Goal: Transaction & Acquisition: Purchase product/service

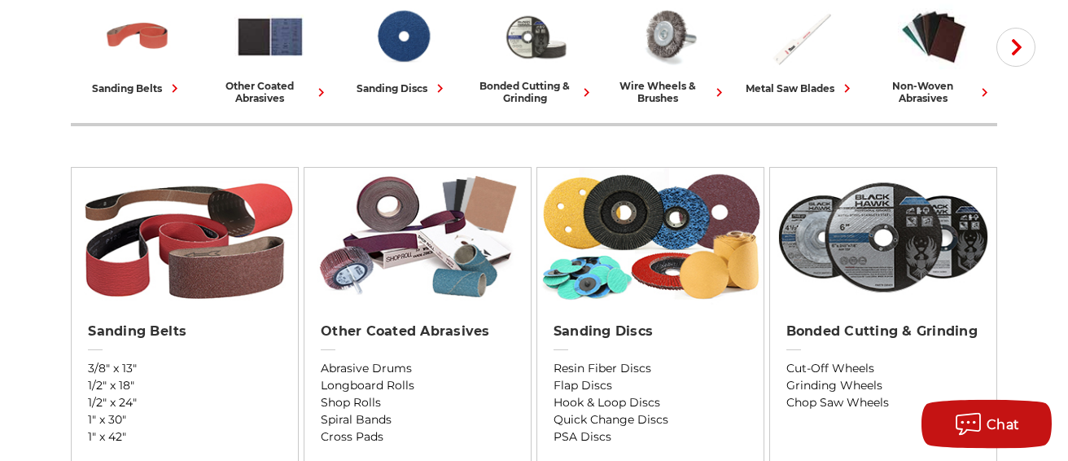
scroll to position [347, 0]
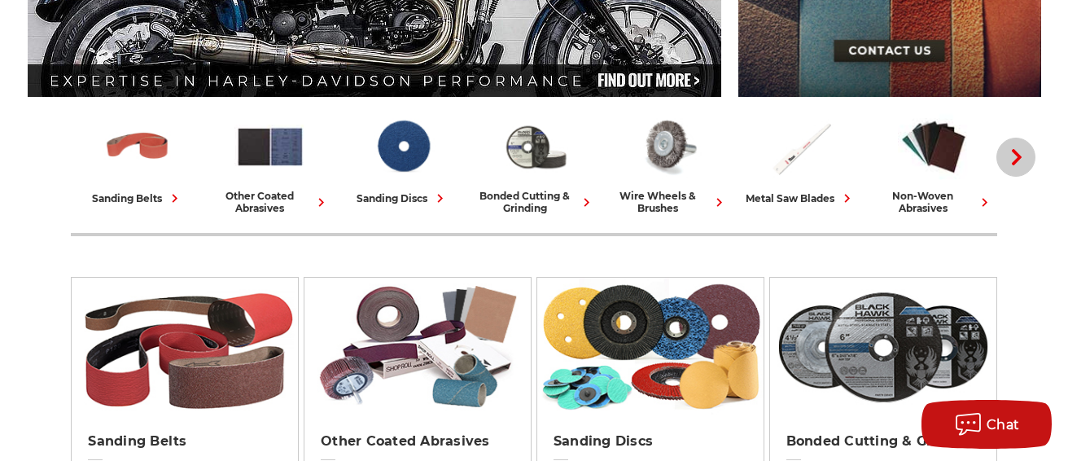
click at [1013, 153] on icon "button" at bounding box center [1016, 157] width 16 height 16
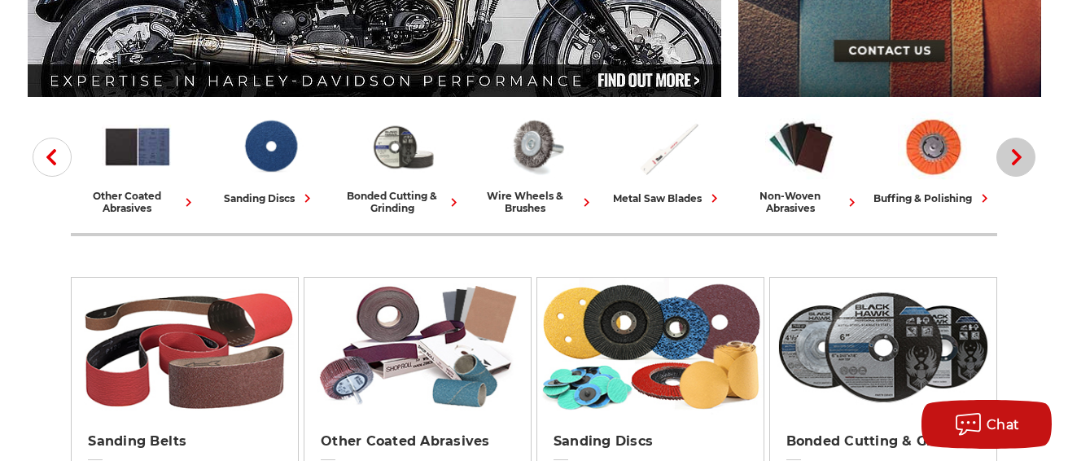
click at [1016, 151] on use "button" at bounding box center [1017, 157] width 10 height 16
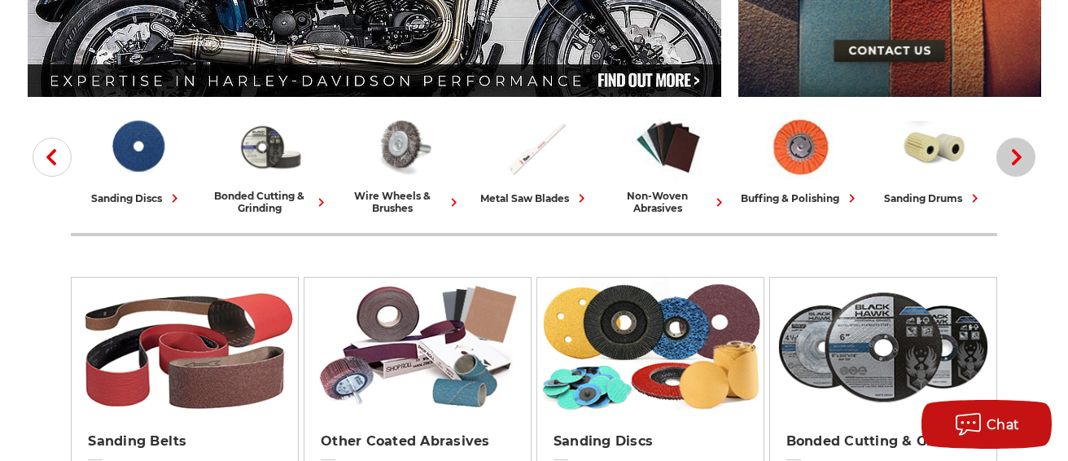
click at [1016, 151] on use "button" at bounding box center [1017, 157] width 10 height 16
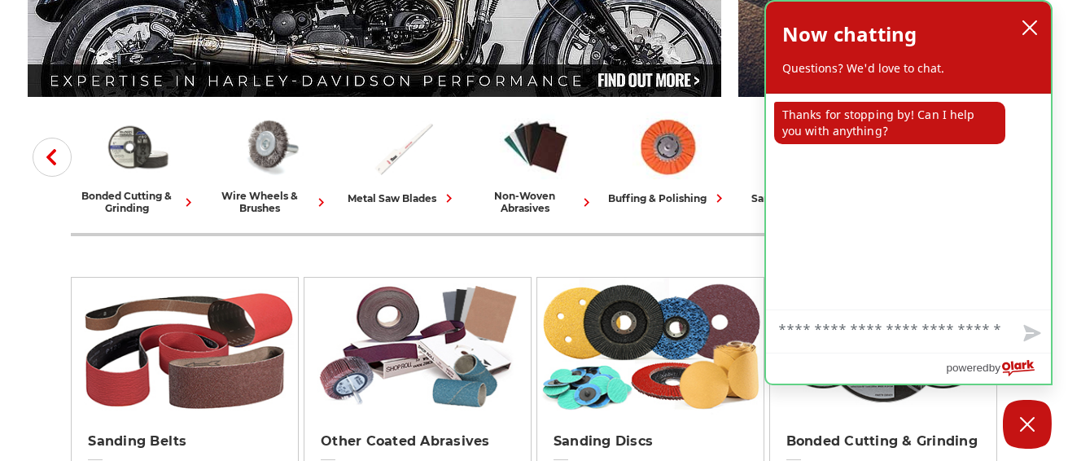
click at [1016, 151] on div "agent sent Thanks for stopping by! Can I help you with anything?" at bounding box center [908, 202] width 285 height 216
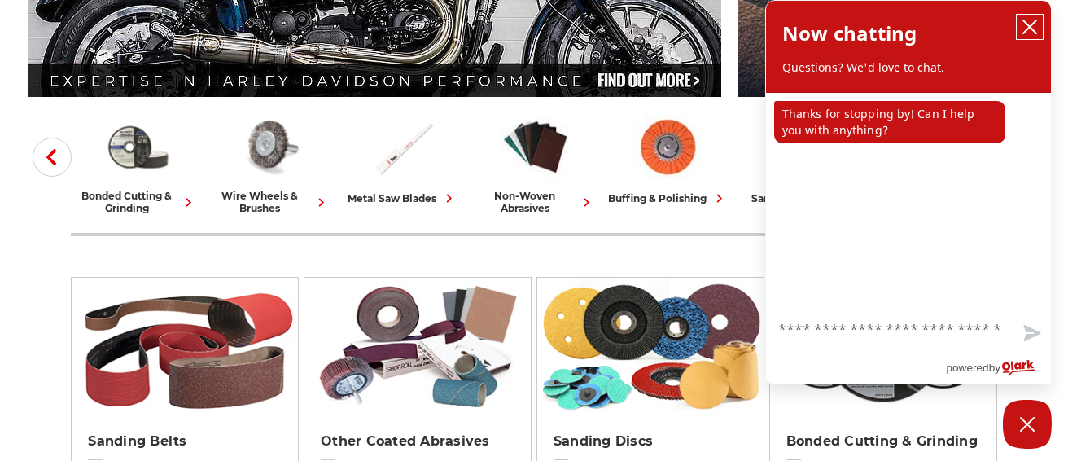
click at [1026, 31] on icon "close chatbox" at bounding box center [1029, 26] width 13 height 13
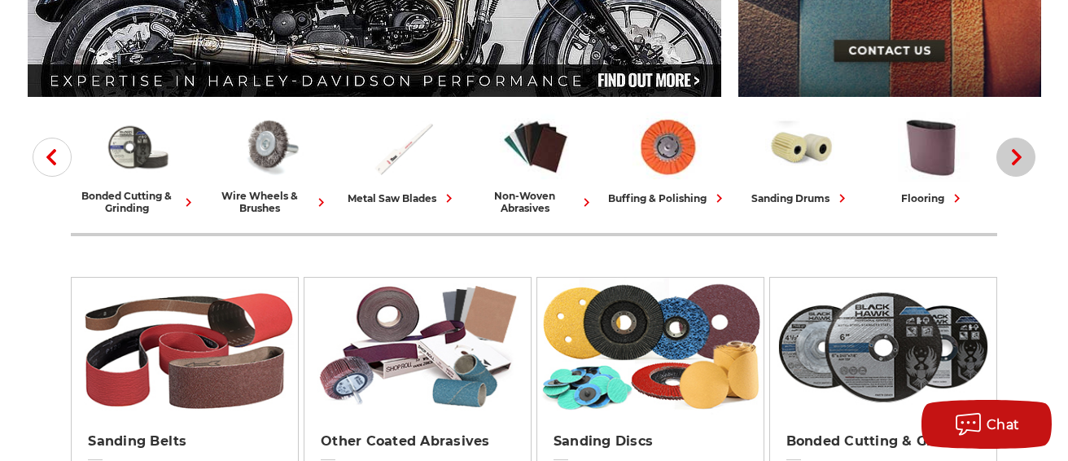
click at [1019, 155] on use "button" at bounding box center [1017, 157] width 10 height 16
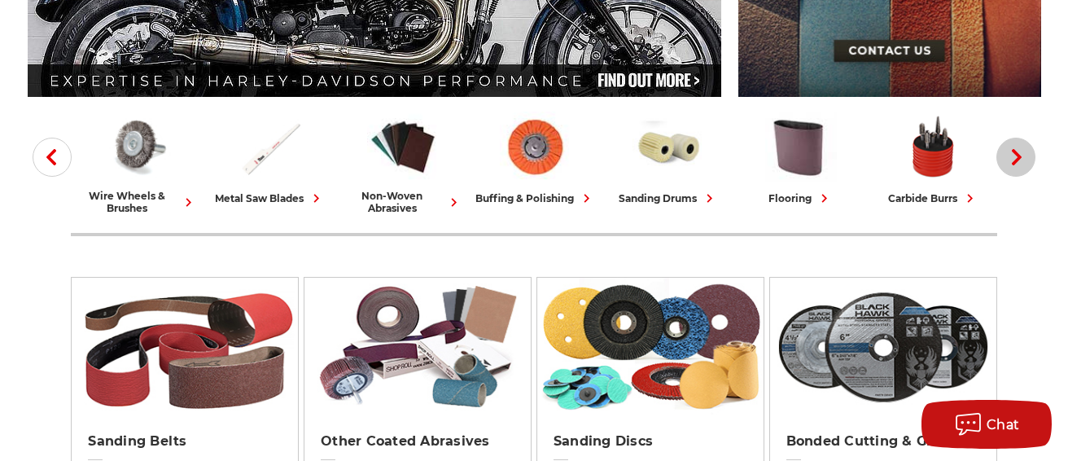
click at [1019, 150] on icon "button" at bounding box center [1016, 157] width 16 height 16
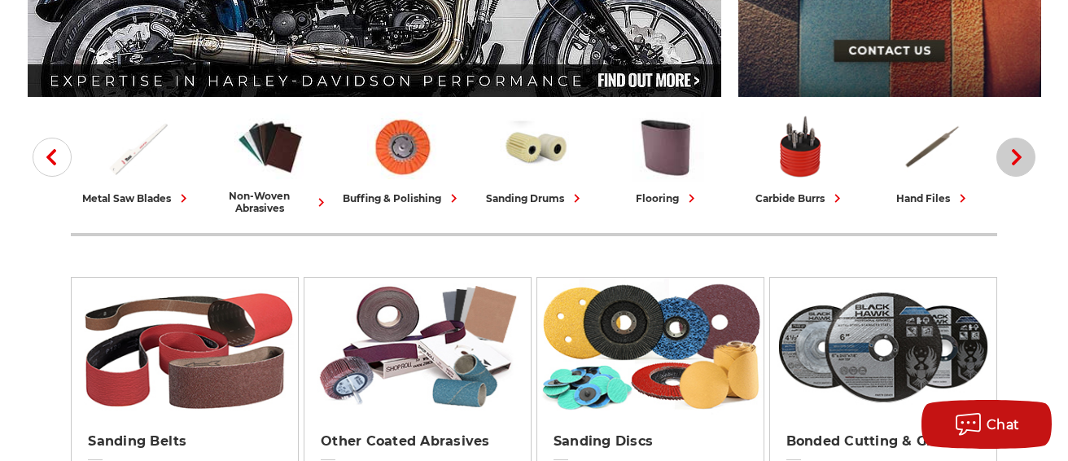
click at [1018, 151] on icon "button" at bounding box center [1016, 157] width 16 height 16
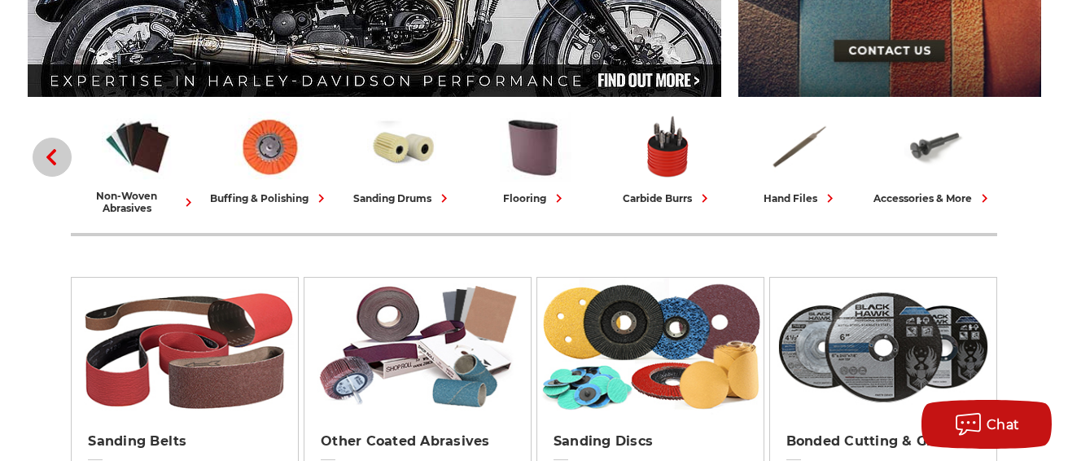
click at [51, 159] on icon "button" at bounding box center [51, 157] width 16 height 16
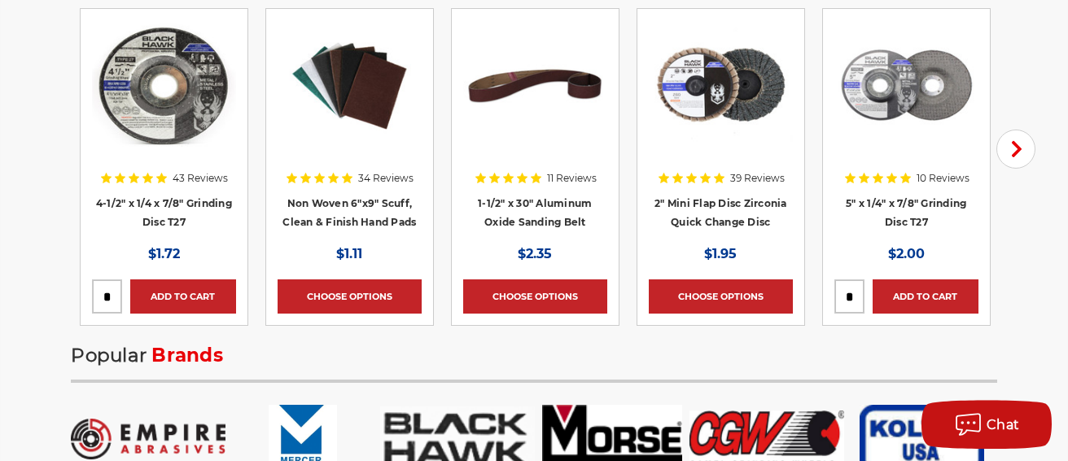
scroll to position [2603, 0]
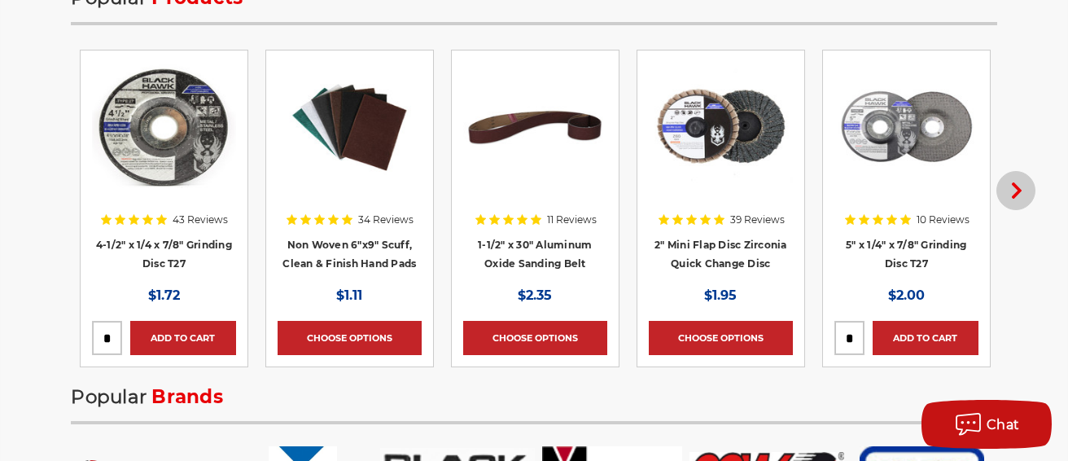
click at [1016, 190] on icon "button" at bounding box center [1016, 190] width 16 height 16
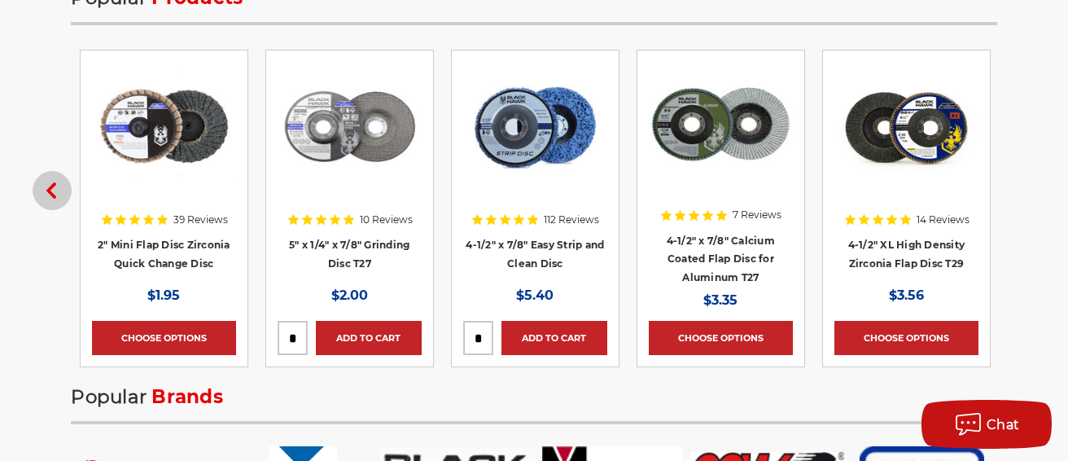
click at [46, 184] on icon "button" at bounding box center [51, 190] width 16 height 16
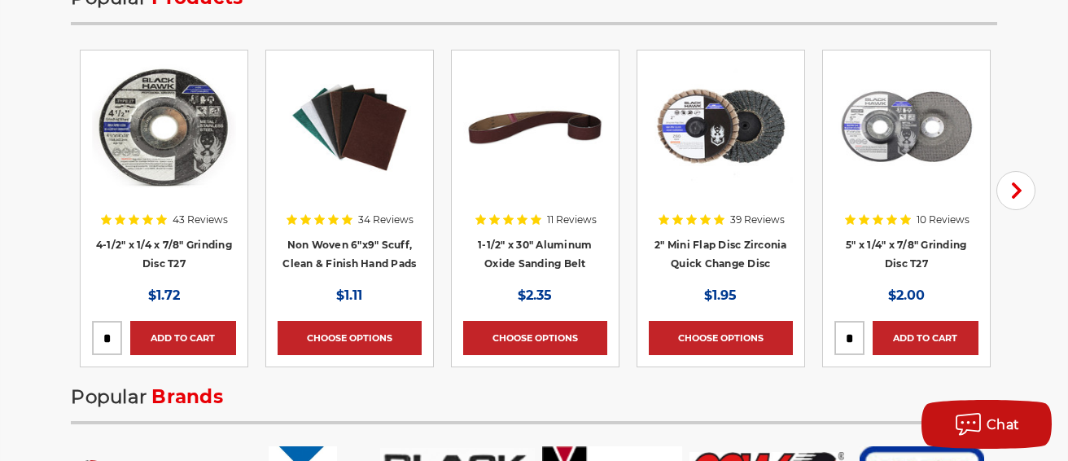
click at [137, 247] on h4 "4-1/2" x 1/4 x 7/8" Grinding Disc T27" at bounding box center [164, 258] width 144 height 46
click at [160, 242] on div at bounding box center [164, 157] width 144 height 190
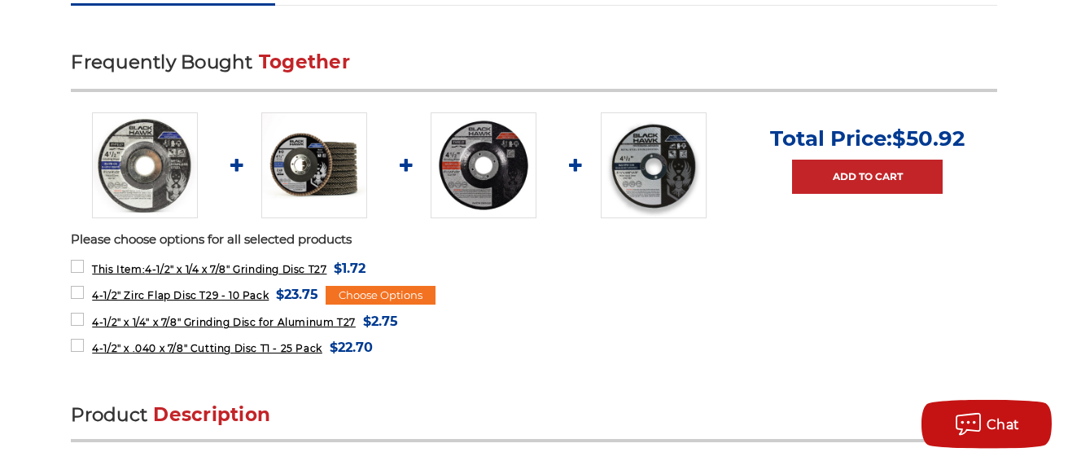
scroll to position [607, 0]
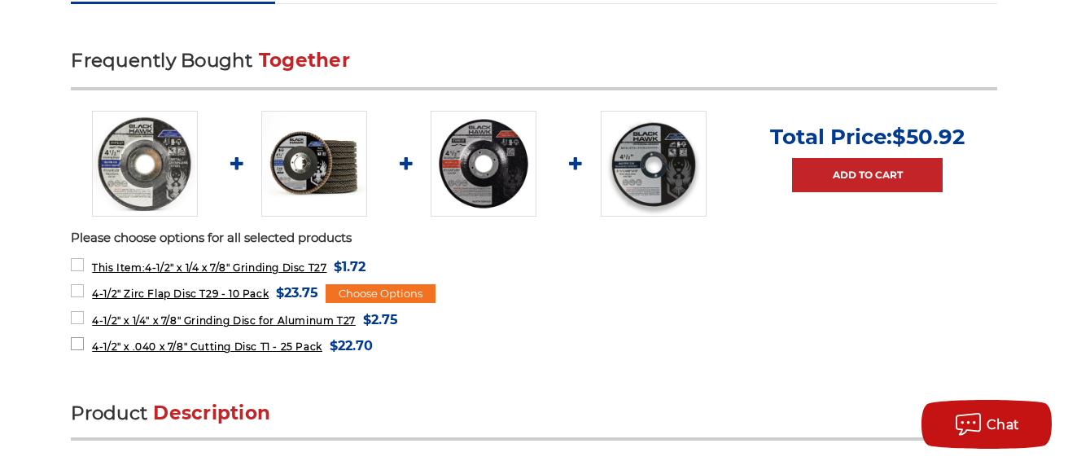
click at [140, 345] on span "4-1/2" x .040 x 7/8" Cutting Disc T1 - 25 Pack" at bounding box center [207, 346] width 230 height 12
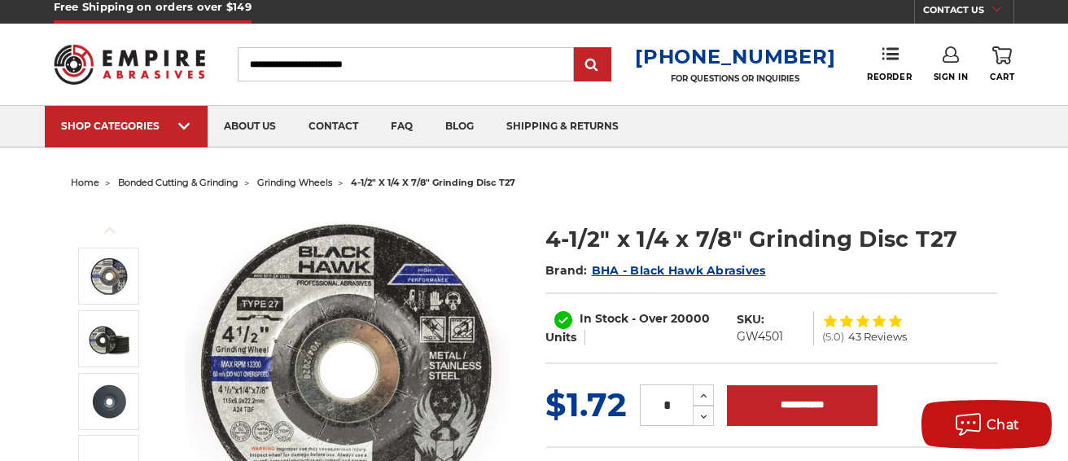
scroll to position [0, 0]
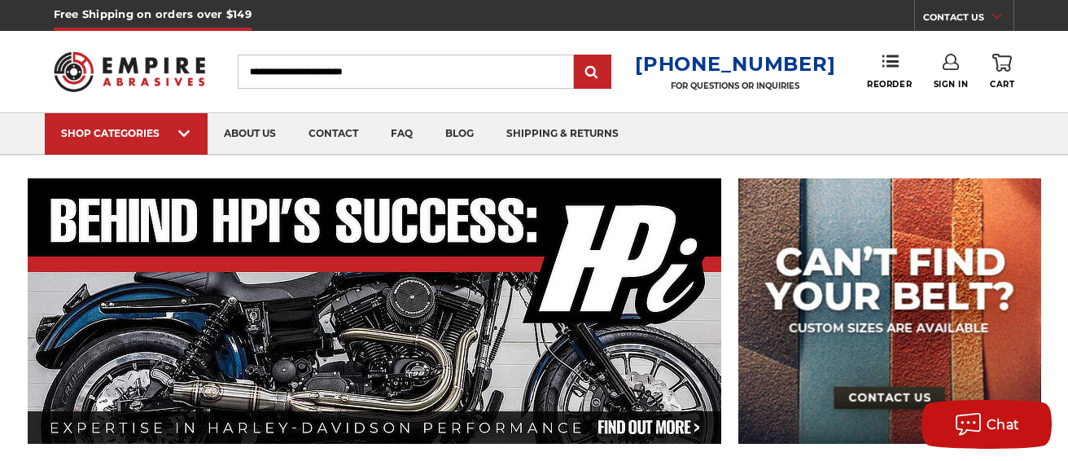
click at [275, 68] on input "Search" at bounding box center [406, 72] width 336 height 34
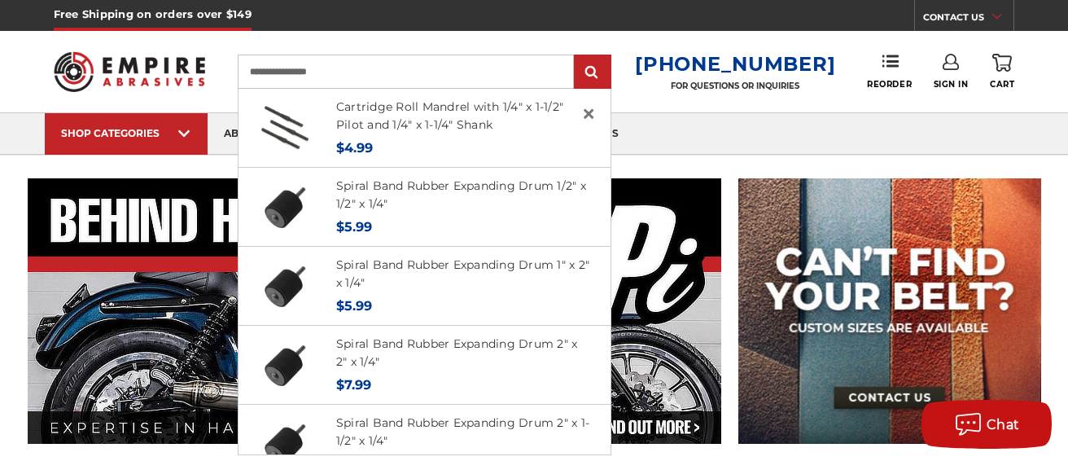
type input "**********"
click at [576, 56] on input "submit" at bounding box center [592, 72] width 33 height 33
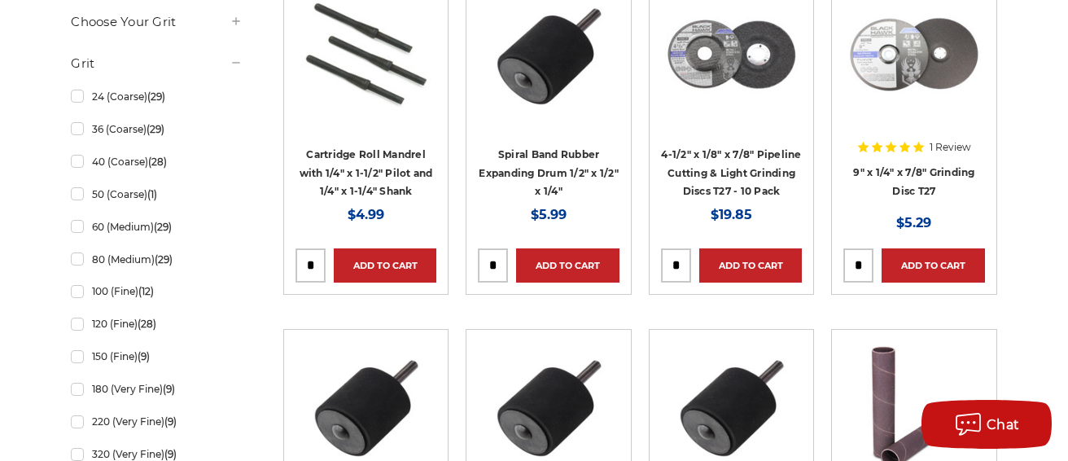
scroll to position [780, 0]
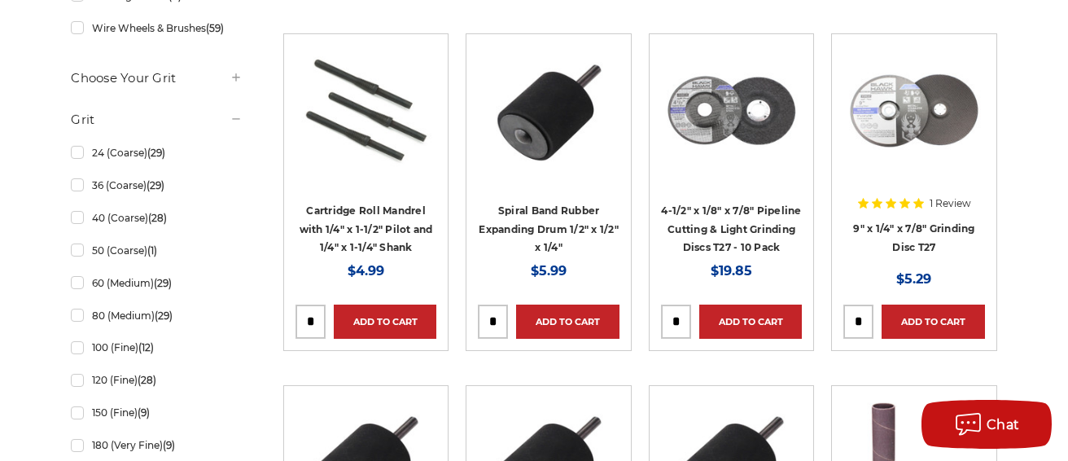
click at [737, 234] on h4 "4-1/2" x 1/8" x 7/8" Pipeline Cutting & Light Grinding Discs T27 - 10 Pack" at bounding box center [731, 228] width 141 height 55
click at [728, 225] on div at bounding box center [731, 139] width 141 height 186
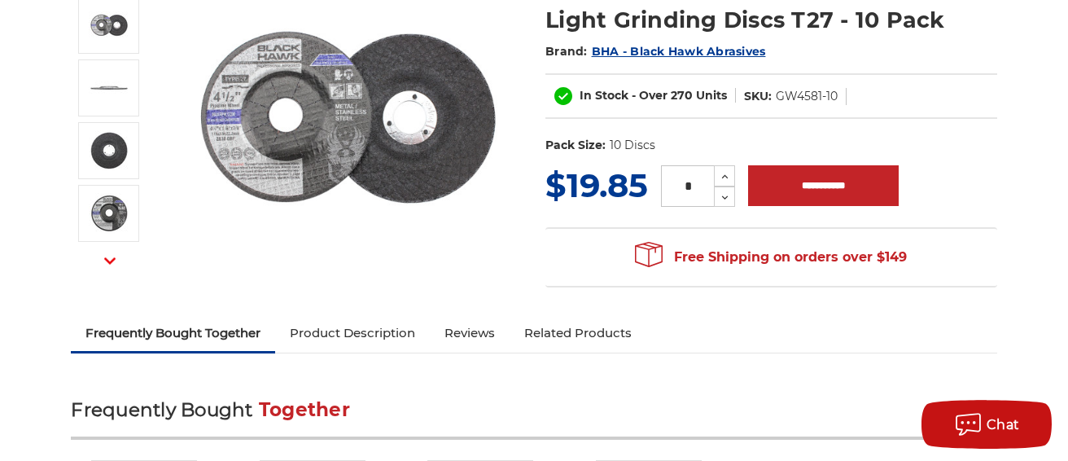
scroll to position [173, 0]
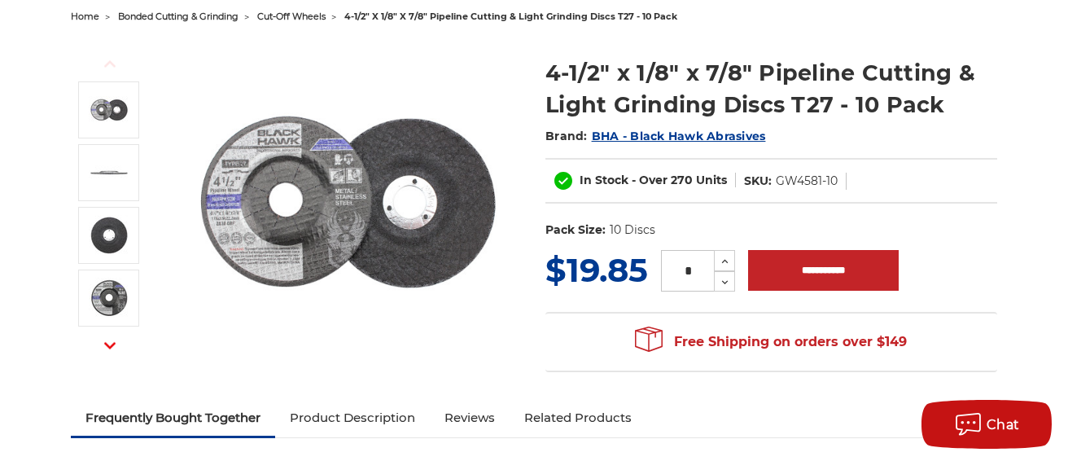
click at [107, 345] on icon "button" at bounding box center [109, 344] width 11 height 11
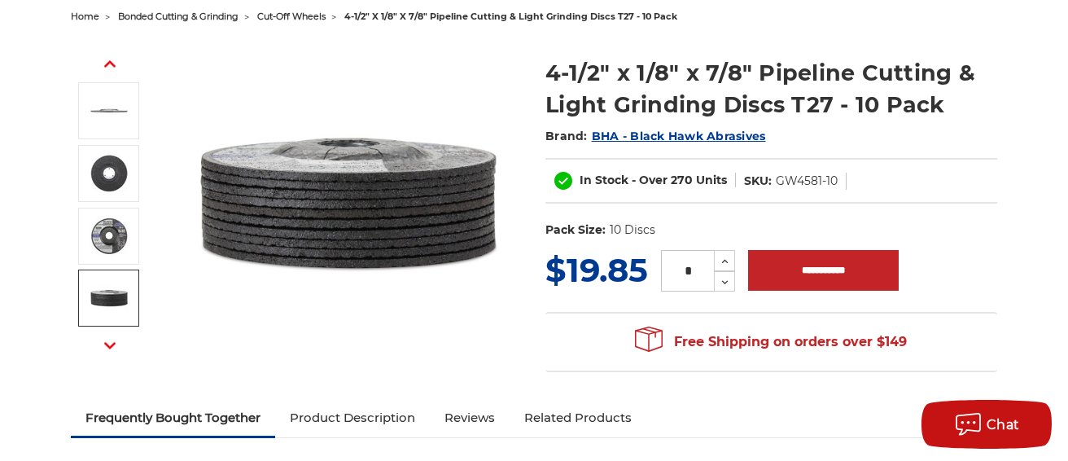
click at [112, 301] on img at bounding box center [109, 298] width 41 height 41
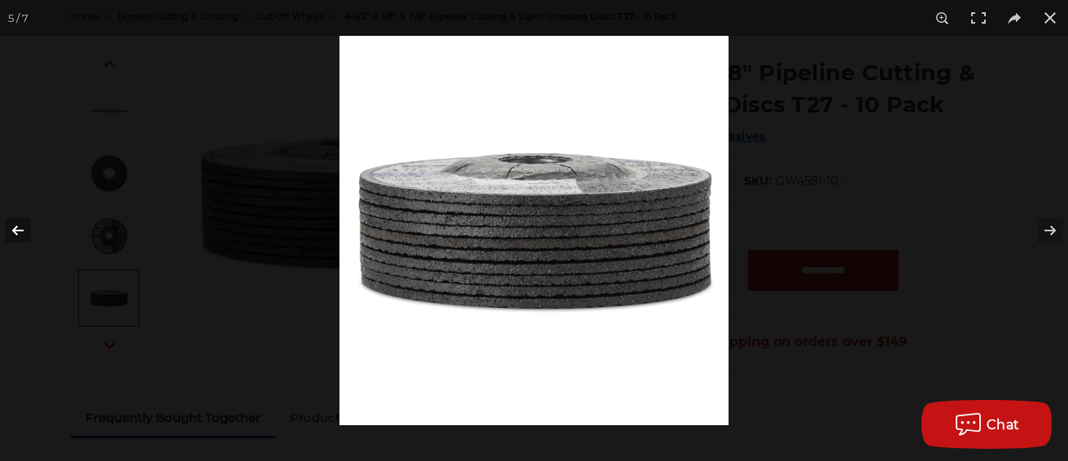
click at [16, 234] on button at bounding box center [28, 230] width 57 height 81
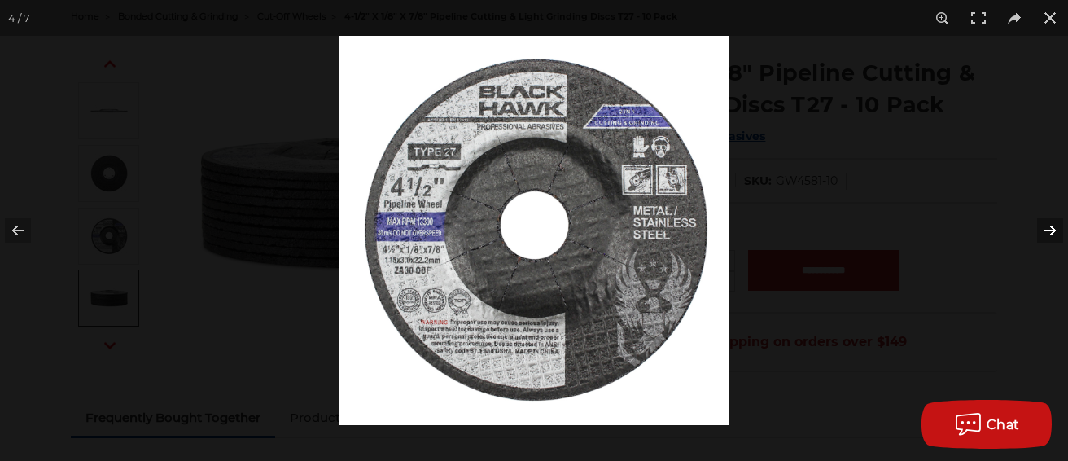
click at [1054, 229] on button at bounding box center [1039, 230] width 57 height 81
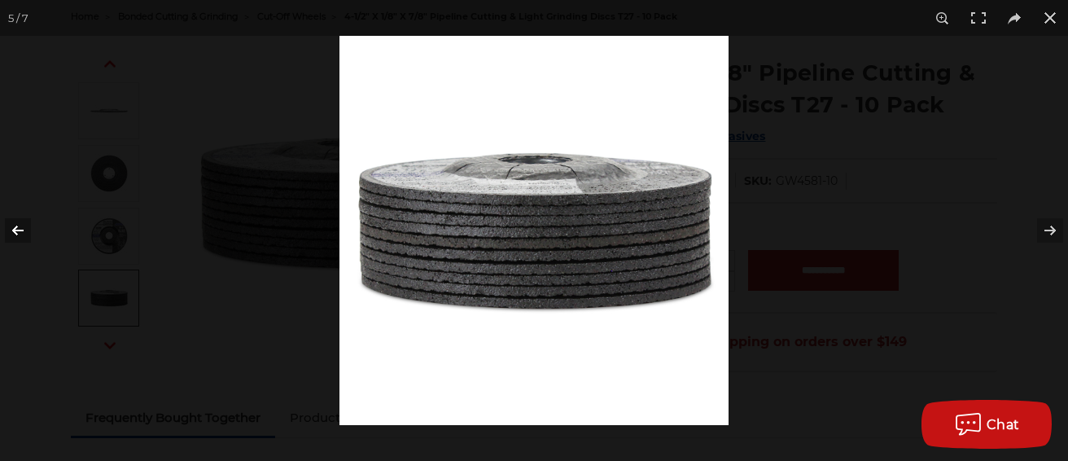
click at [15, 229] on button at bounding box center [28, 230] width 57 height 81
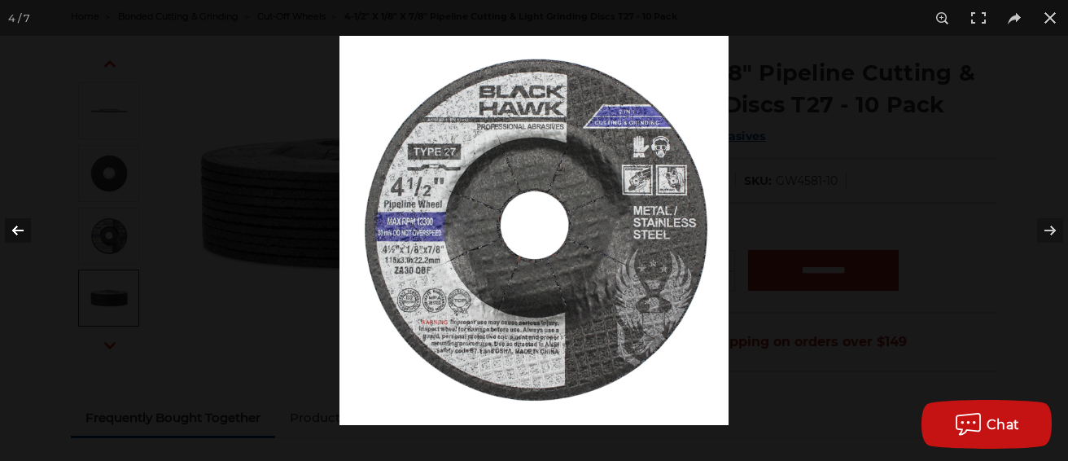
click at [15, 229] on button at bounding box center [28, 230] width 57 height 81
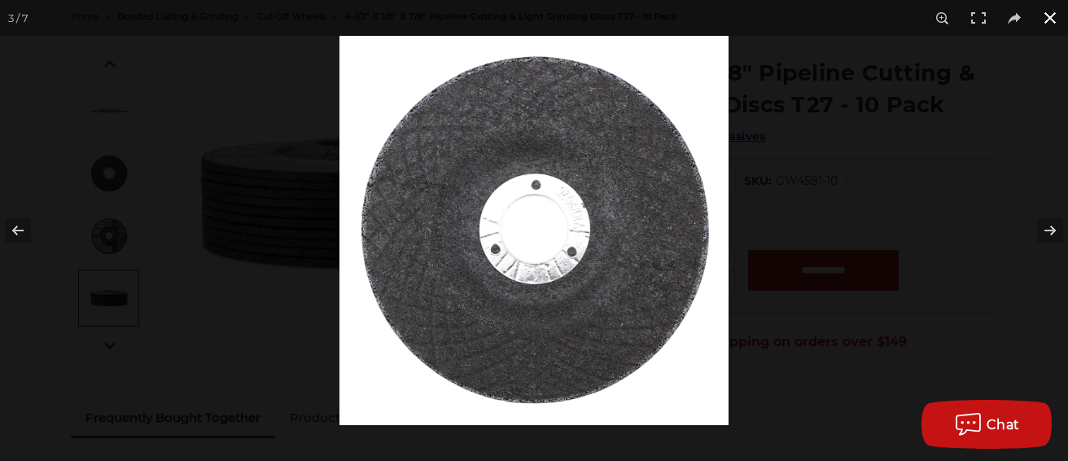
click at [1047, 18] on button at bounding box center [1050, 18] width 36 height 36
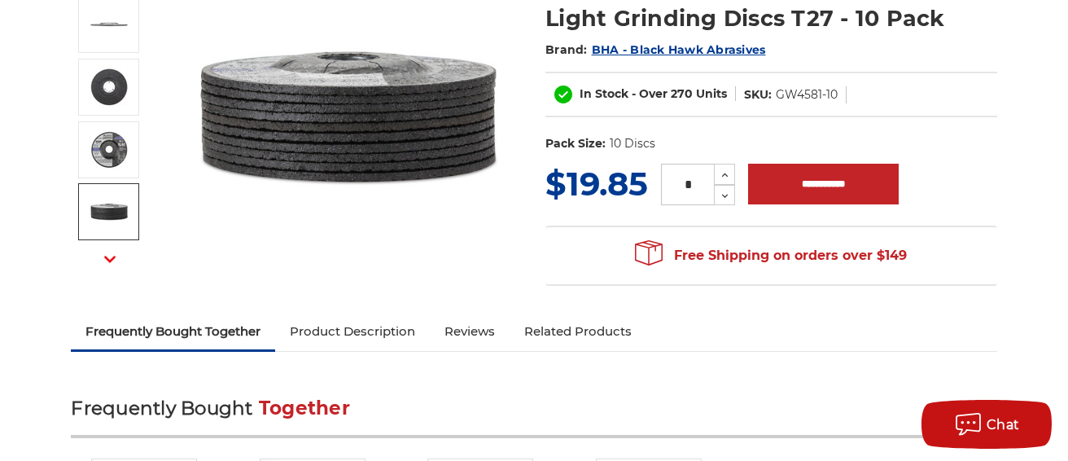
click at [350, 327] on link "Product Description" at bounding box center [352, 331] width 155 height 36
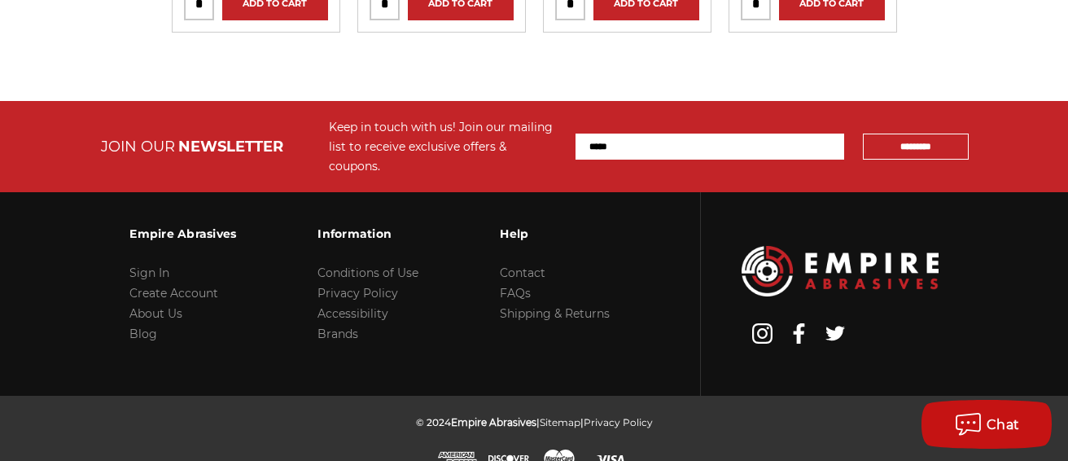
scroll to position [3107, 0]
